Goal: Information Seeking & Learning: Learn about a topic

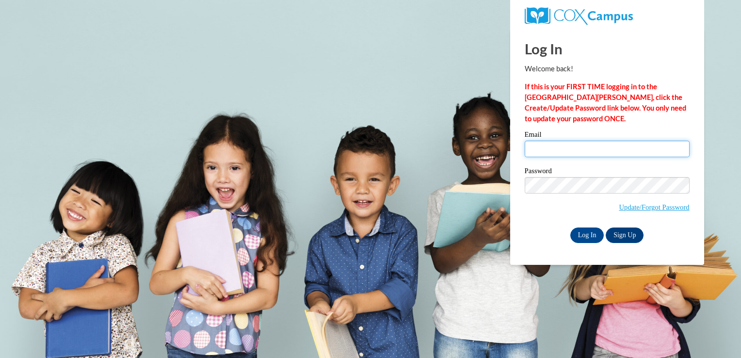
click at [552, 145] on input "Email" at bounding box center [607, 149] width 165 height 16
type input "jmccowan@lccaa.net"
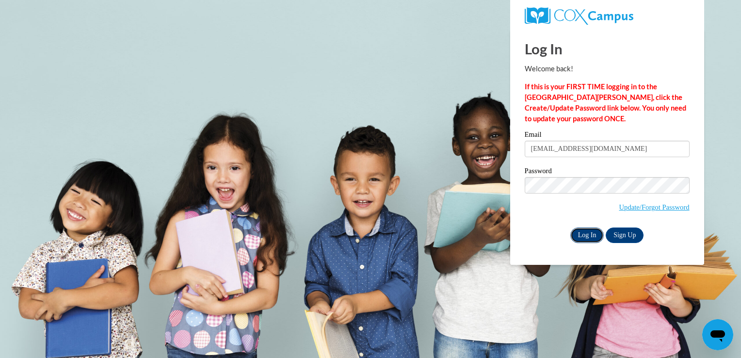
click at [590, 232] on input "Log In" at bounding box center [587, 235] width 34 height 16
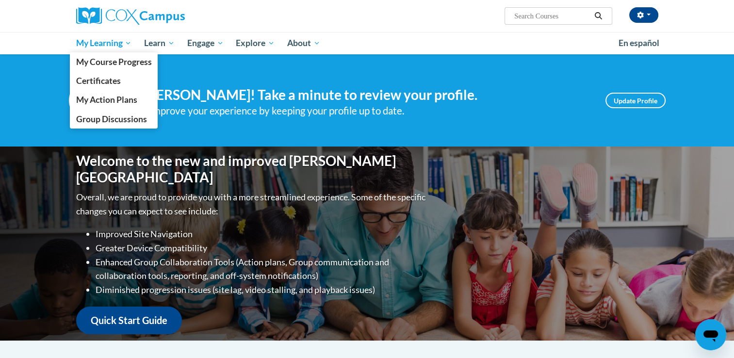
click at [115, 45] on span "My Learning" at bounding box center [104, 43] width 56 height 12
click at [117, 63] on span "My Course Progress" at bounding box center [114, 62] width 76 height 10
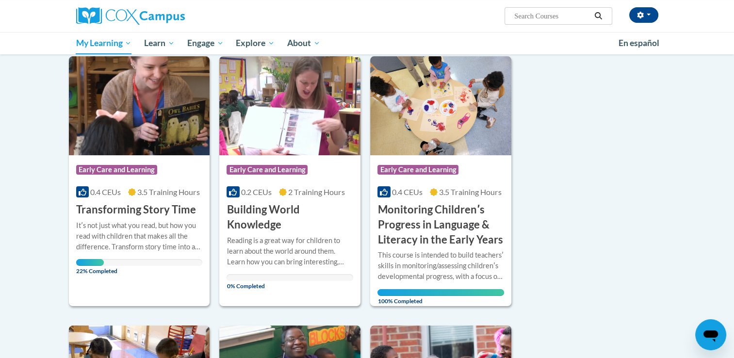
scroll to position [122, 0]
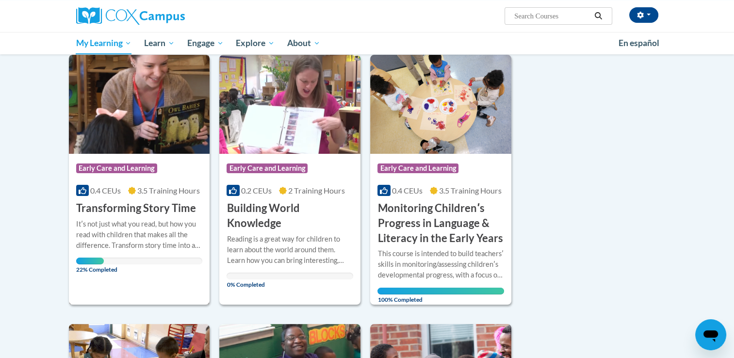
click at [138, 227] on div "Itʹs not just what you read, but how you read with children that makes all the …" at bounding box center [139, 235] width 127 height 32
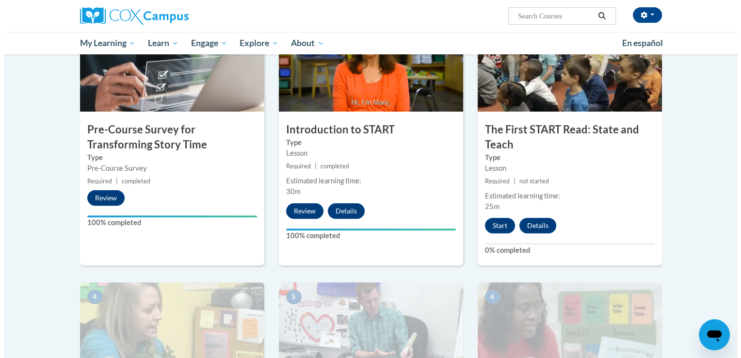
scroll to position [260, 0]
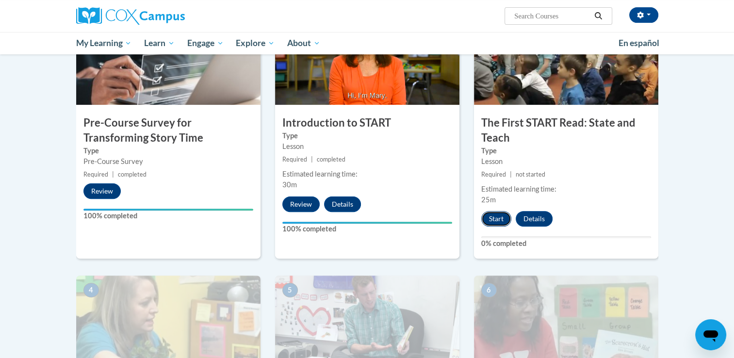
click at [492, 218] on button "Start" at bounding box center [496, 219] width 30 height 16
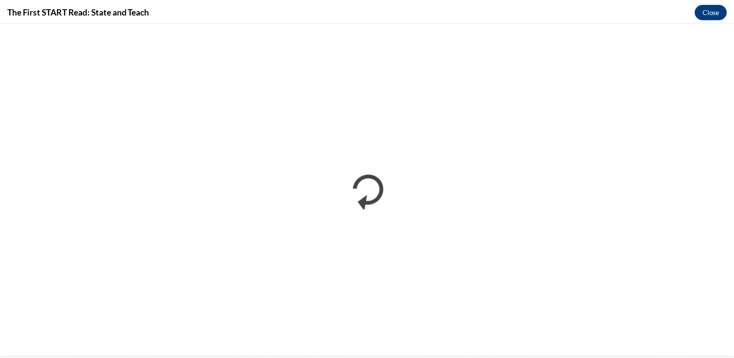
scroll to position [0, 0]
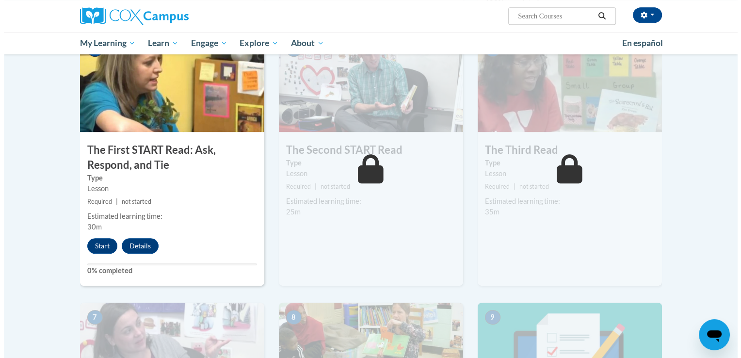
scroll to position [489, 0]
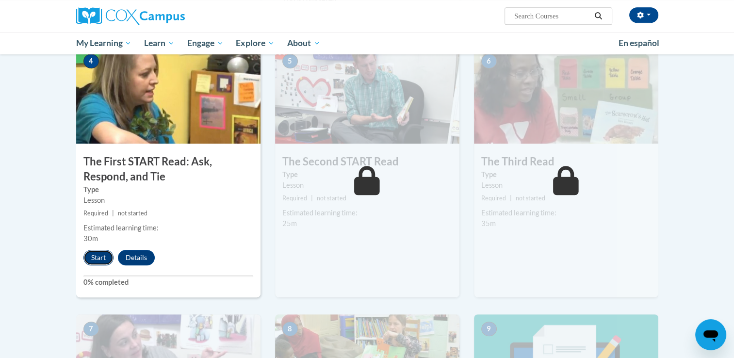
click at [91, 257] on button "Start" at bounding box center [98, 258] width 30 height 16
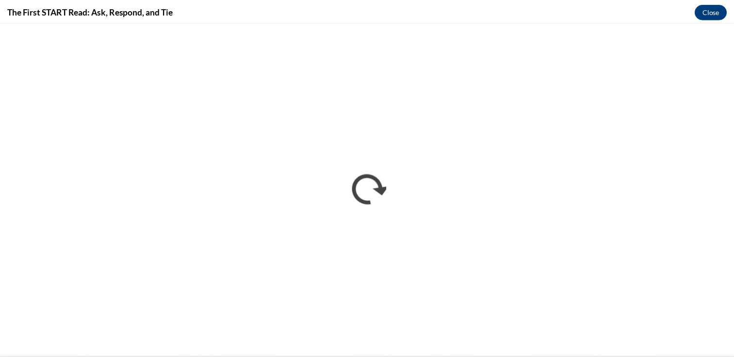
scroll to position [0, 0]
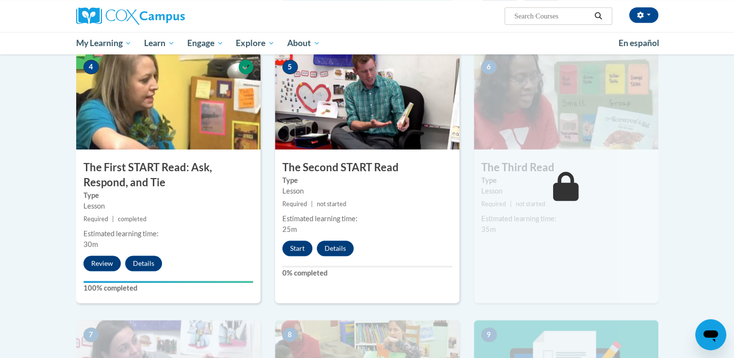
scroll to position [485, 0]
